Goal: Task Accomplishment & Management: Use online tool/utility

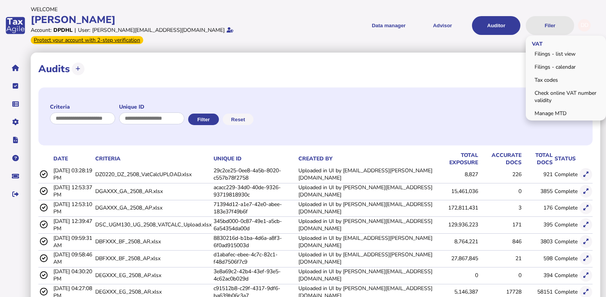
click at [554, 23] on button "Filer" at bounding box center [549, 25] width 48 height 19
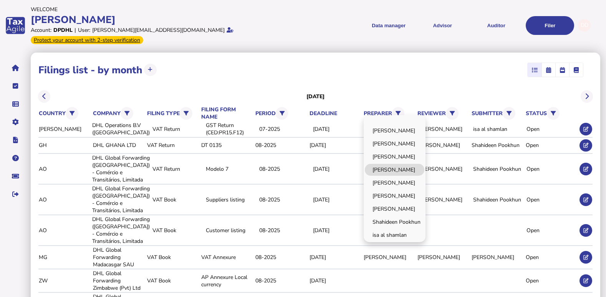
click at [406, 164] on link "[PERSON_NAME]" at bounding box center [394, 170] width 59 height 12
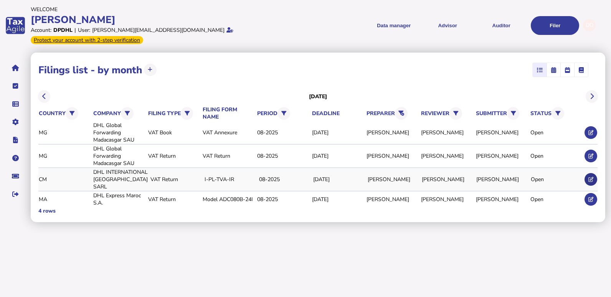
click at [593, 177] on icon at bounding box center [590, 179] width 5 height 5
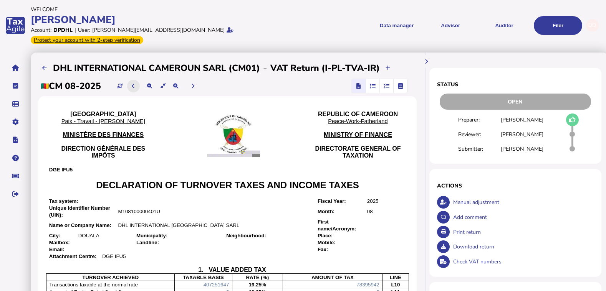
click at [135, 84] on icon at bounding box center [133, 86] width 3 height 5
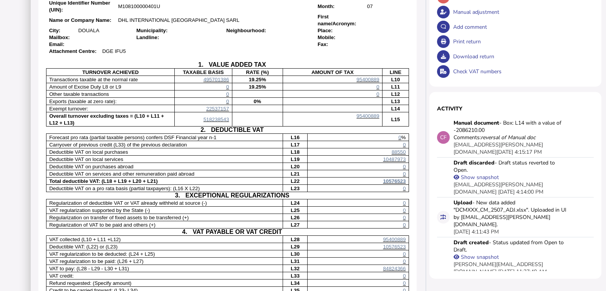
scroll to position [192, 0]
